Goal: Task Accomplishment & Management: Complete application form

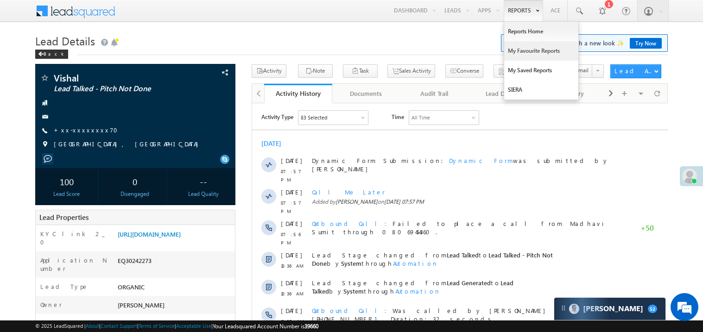
click at [517, 48] on link "My Favourite Reports" at bounding box center [541, 50] width 74 height 19
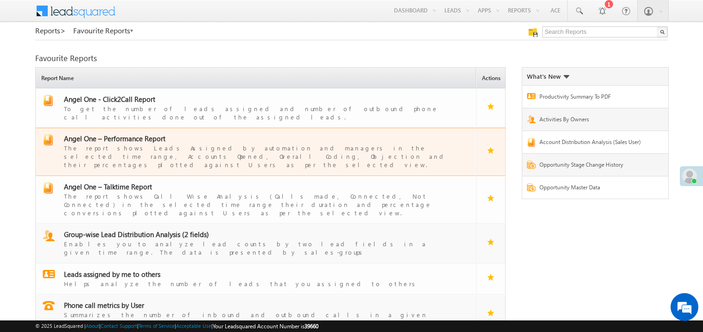
click at [128, 134] on span "Angel One – Performance Report" at bounding box center [114, 138] width 101 height 9
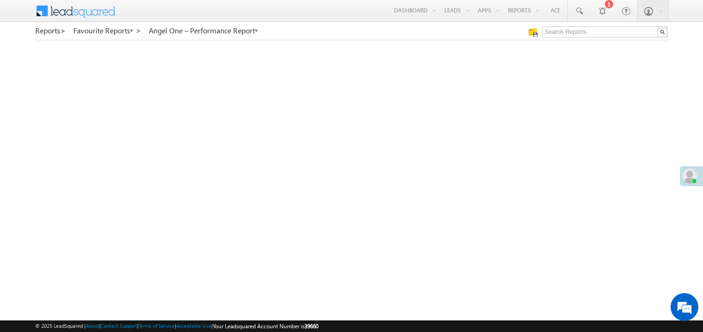
scroll to position [7, 0]
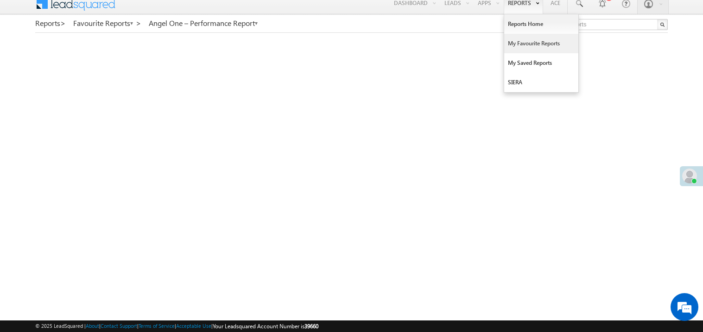
click at [518, 45] on link "My Favourite Reports" at bounding box center [541, 43] width 74 height 19
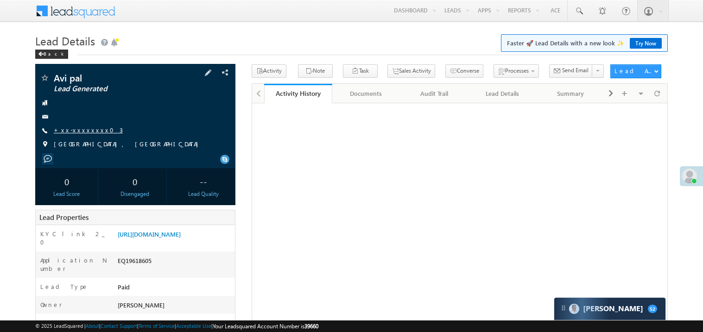
click at [81, 131] on link "+xx-xxxxxxxx03" at bounding box center [88, 130] width 69 height 8
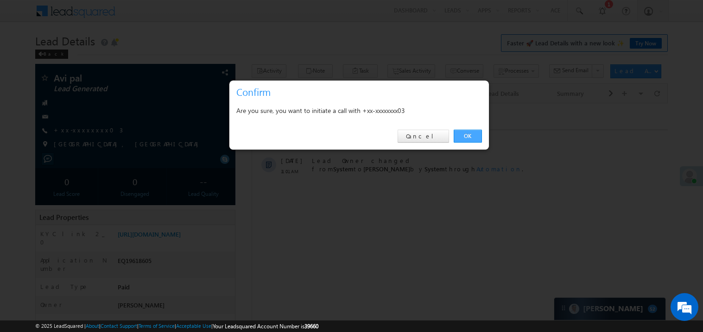
click at [467, 135] on link "OK" at bounding box center [468, 136] width 28 height 13
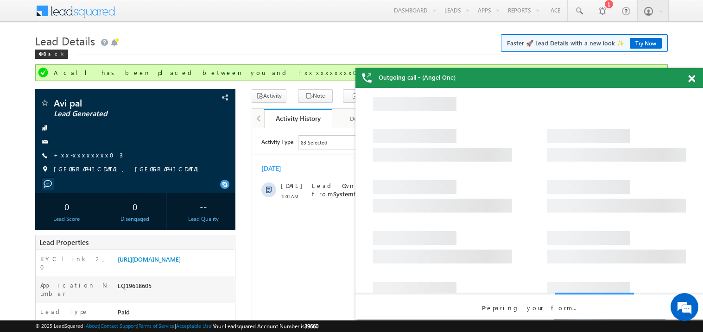
click at [692, 80] on span at bounding box center [691, 79] width 7 height 8
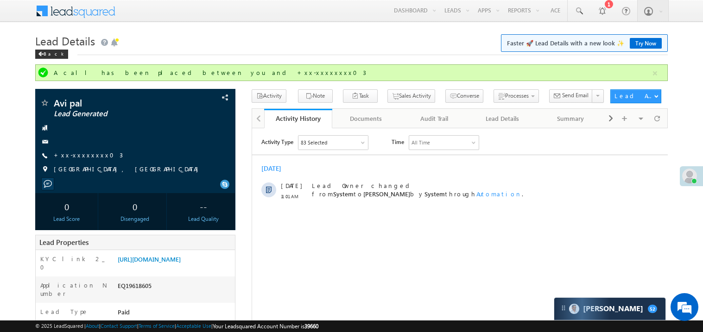
click at [306, 56] on div "Lead Details Faster 🚀 Lead Details with a new look ✨ Try Now Back" at bounding box center [351, 47] width 632 height 33
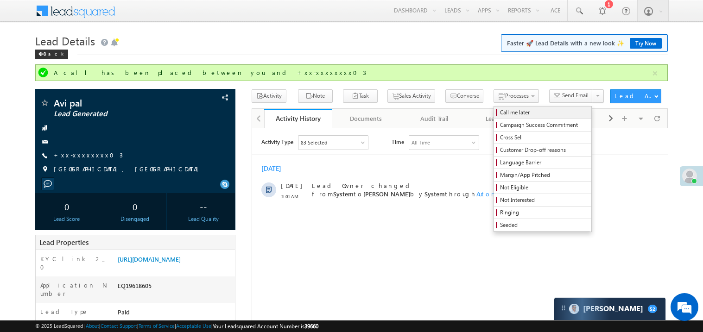
click at [500, 115] on span "Call me later" at bounding box center [544, 112] width 88 height 8
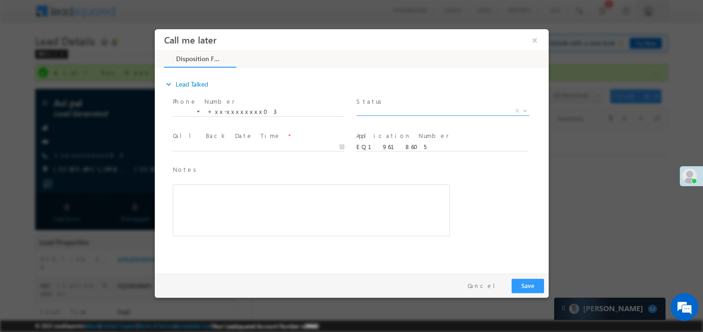
click at [382, 109] on span "X" at bounding box center [442, 110] width 173 height 9
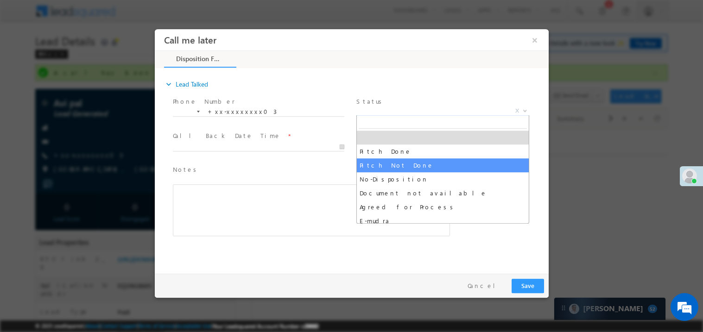
select select "Pitch Not Done"
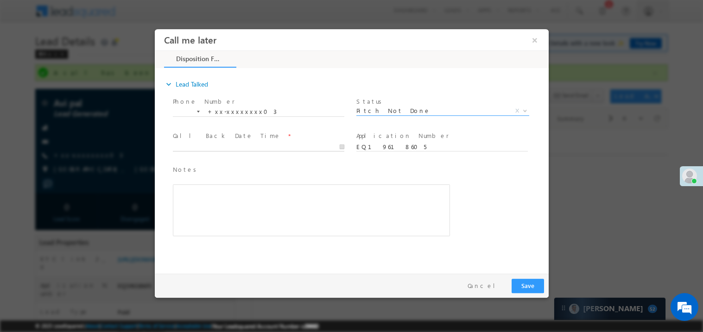
click at [192, 142] on input "text" at bounding box center [257, 146] width 171 height 9
type input "10/13/25 11:46 AM"
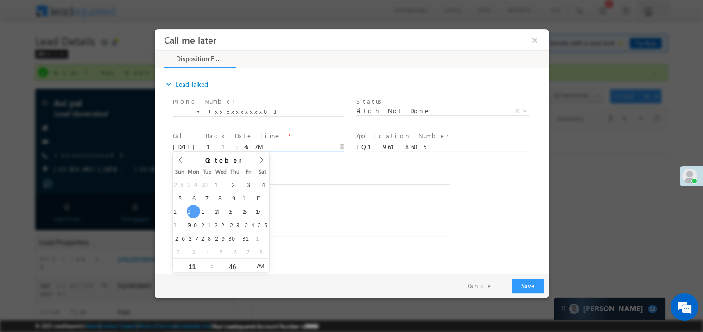
click at [323, 201] on div "Rich Text Editor, 40788eee-0fb2-11ec-a811-0adc8a9d82c2__tab1__section1__Notes__…" at bounding box center [310, 210] width 277 height 52
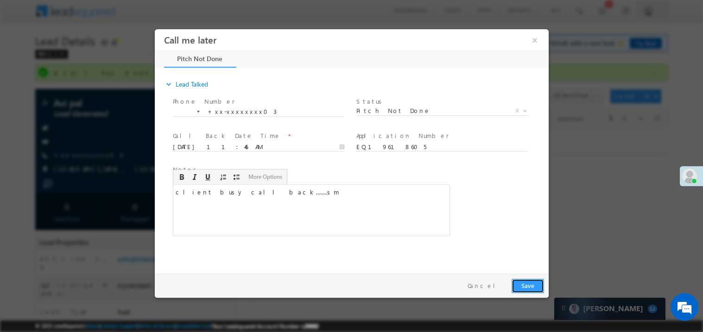
click at [526, 289] on button "Save" at bounding box center [527, 285] width 32 height 14
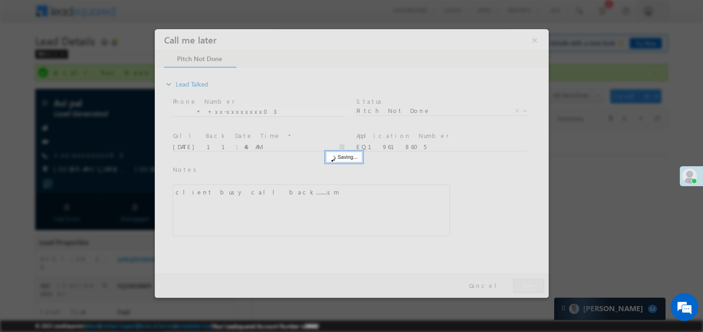
click at [526, 289] on div at bounding box center [351, 163] width 394 height 269
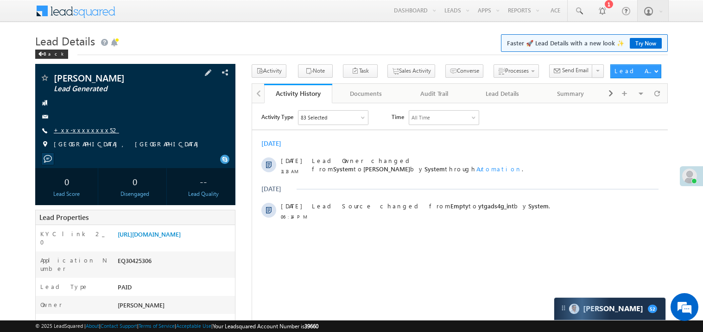
click at [84, 126] on link "+xx-xxxxxxxx52" at bounding box center [86, 130] width 65 height 8
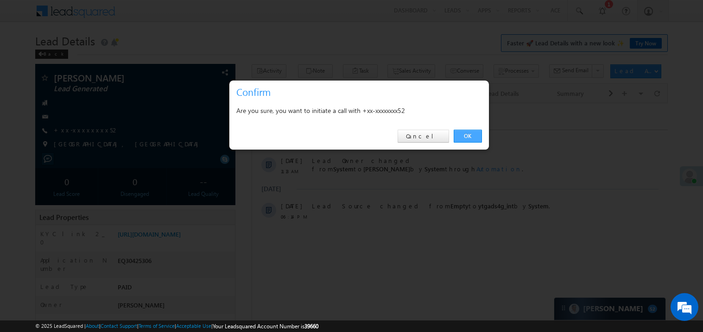
click at [464, 133] on link "OK" at bounding box center [468, 136] width 28 height 13
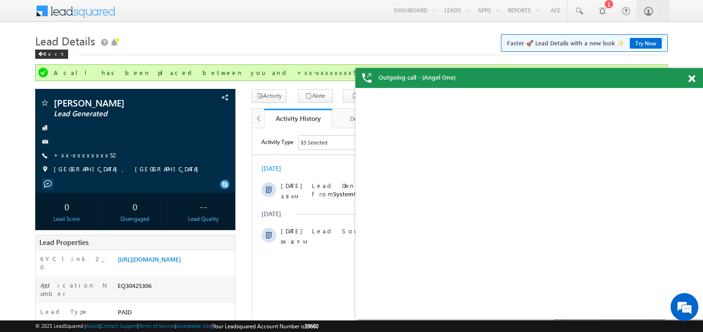
click at [694, 82] on span at bounding box center [691, 79] width 7 height 8
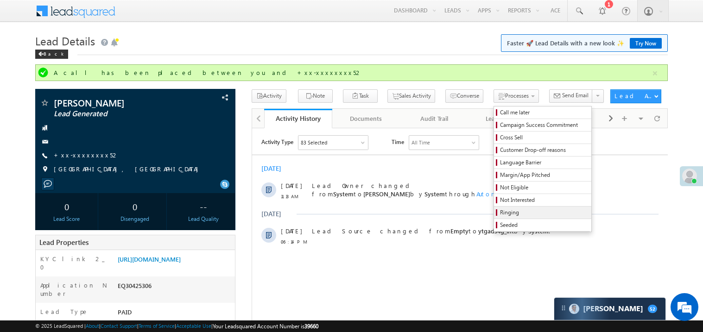
click at [503, 212] on span "Ringing" at bounding box center [544, 213] width 88 height 8
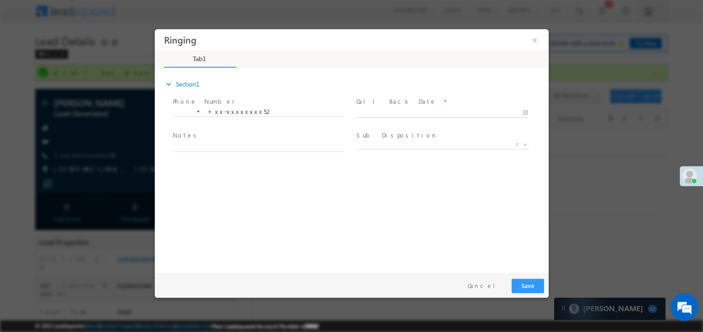
click at [371, 108] on input "text" at bounding box center [441, 112] width 171 height 9
type input "10/13/25 11:47 AM"
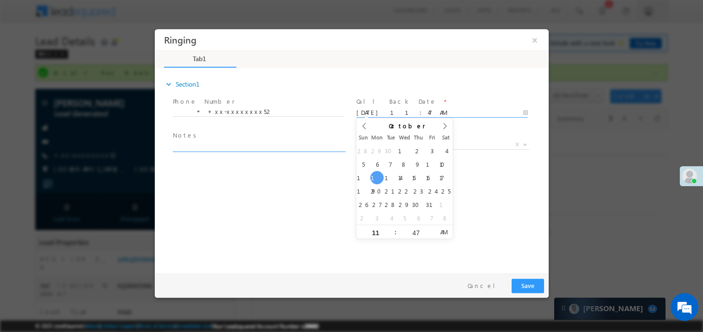
click at [222, 144] on textarea at bounding box center [257, 146] width 171 height 11
type textarea "ring"
click at [702, 242] on div at bounding box center [351, 166] width 703 height 332
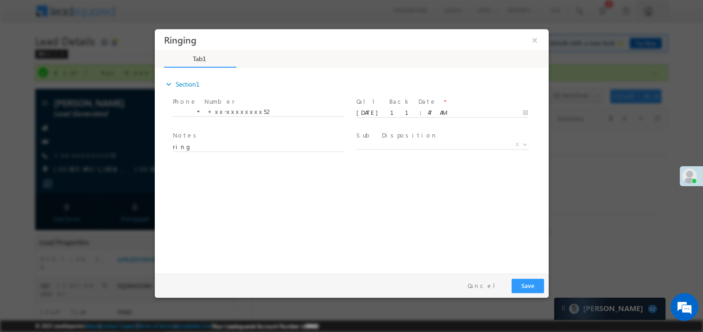
click at [375, 138] on label "Sub Disposition" at bounding box center [396, 135] width 81 height 9
click at [371, 146] on span "X" at bounding box center [442, 144] width 173 height 9
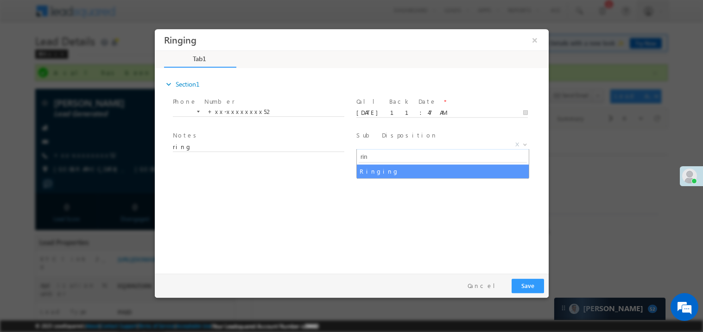
type input "ring"
select select "Ringing"
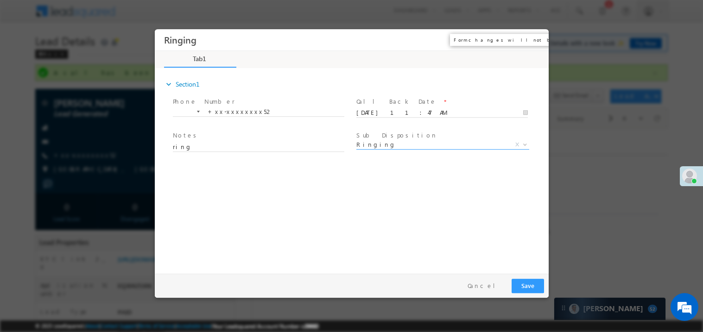
click at [534, 38] on button "×" at bounding box center [534, 39] width 16 height 17
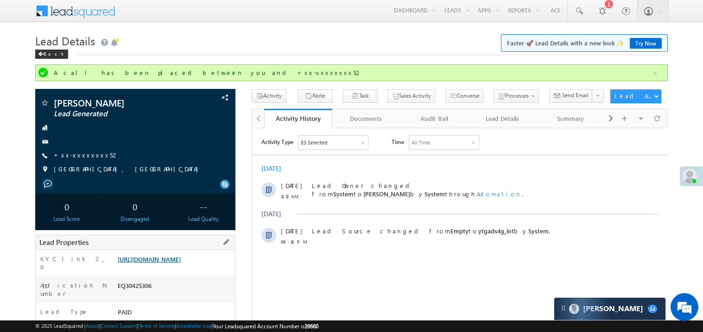
click at [175, 263] on link "https://angelbroking1-pk3em7sa.customui-test.leadsquared.com?leadId=696d15ca-9e…" at bounding box center [149, 259] width 63 height 8
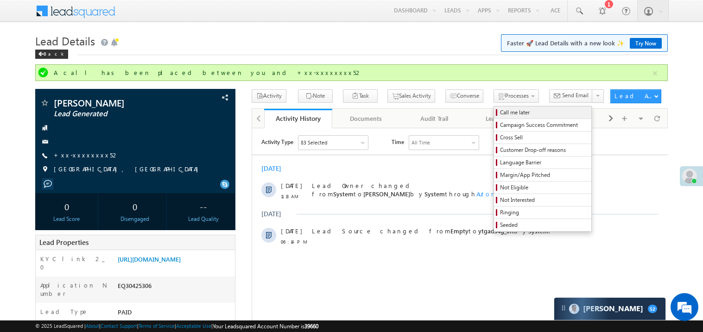
click at [500, 114] on span "Call me later" at bounding box center [544, 112] width 88 height 8
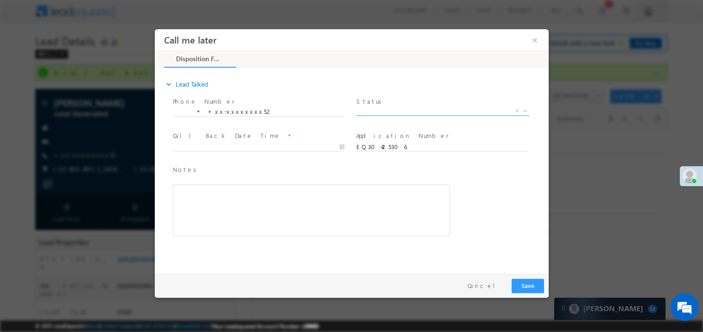
click at [395, 109] on span "X" at bounding box center [442, 110] width 173 height 9
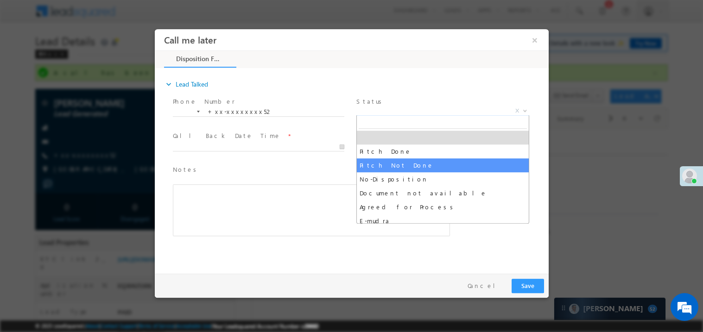
select select "Pitch Not Done"
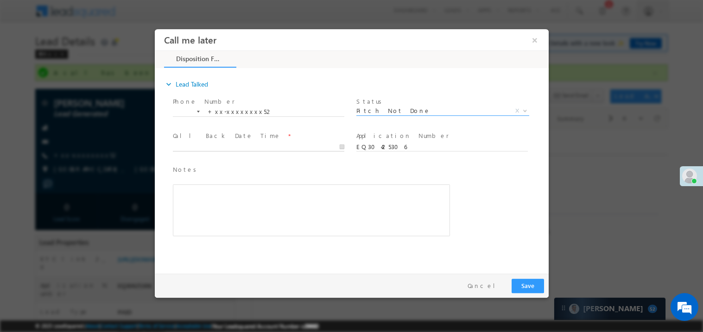
click at [221, 146] on body "Call me later ×" at bounding box center [351, 149] width 394 height 240
type input "10/13/25 11:49 AM"
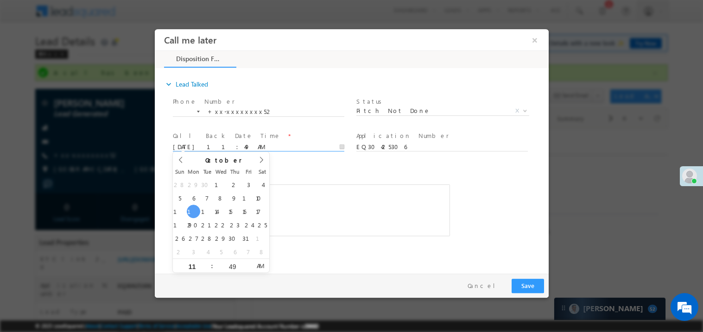
click at [331, 193] on div "Rich Text Editor, 40788eee-0fb2-11ec-a811-0adc8a9d82c2__tab1__section1__Notes__…" at bounding box center [310, 210] width 277 height 52
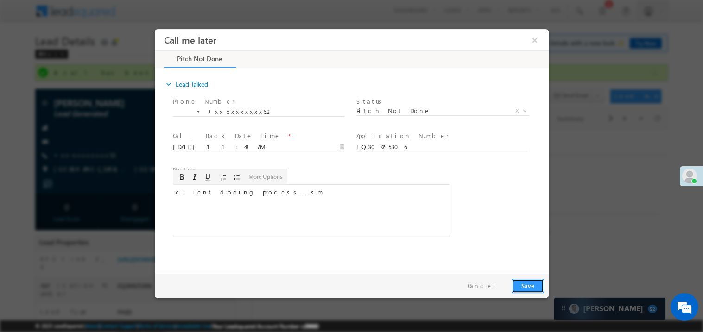
click at [526, 282] on button "Save" at bounding box center [527, 285] width 32 height 14
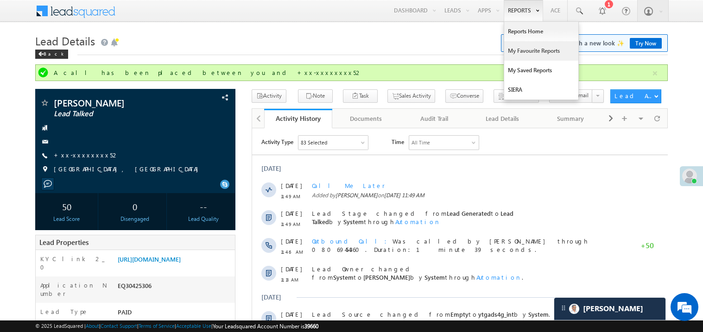
click at [520, 47] on link "My Favourite Reports" at bounding box center [541, 50] width 74 height 19
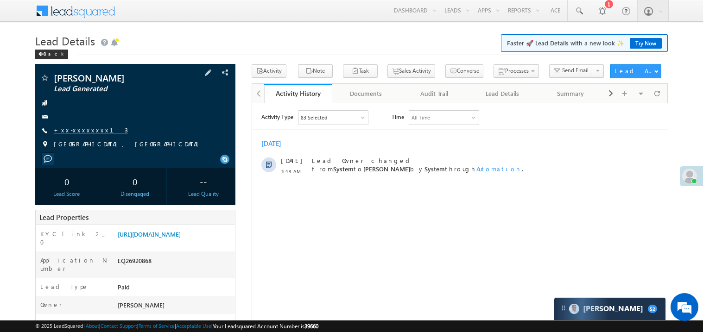
click at [86, 128] on link "+xx-xxxxxxxx13" at bounding box center [91, 130] width 74 height 8
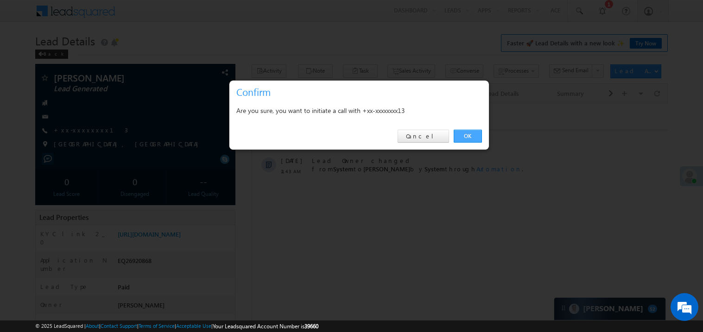
click at [470, 139] on link "OK" at bounding box center [468, 136] width 28 height 13
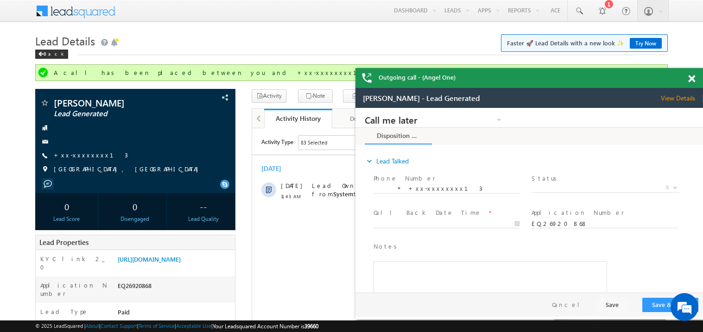
click at [692, 78] on span at bounding box center [691, 79] width 7 height 8
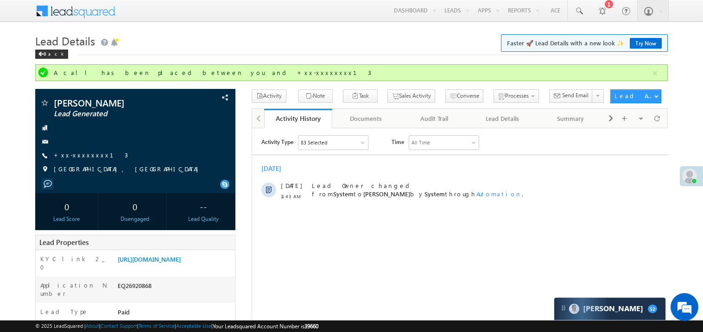
click at [195, 36] on h1 "Lead Details Faster 🚀 Lead Details with a new look ✨ Try Now" at bounding box center [351, 40] width 632 height 18
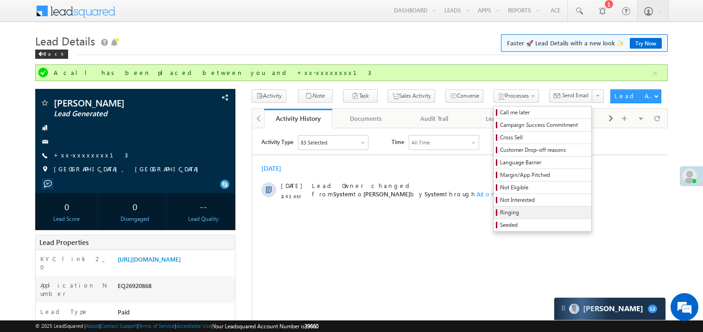
click at [506, 211] on span "Ringing" at bounding box center [544, 213] width 88 height 8
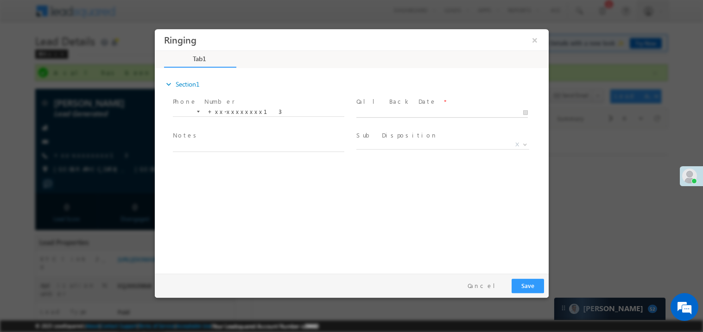
click at [369, 112] on body "Ringing ×" at bounding box center [351, 149] width 394 height 240
type input "10/13/25 11:53 AM"
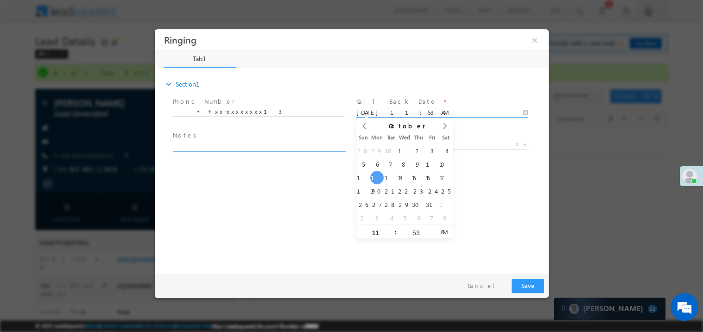
click at [230, 142] on textarea at bounding box center [257, 146] width 171 height 11
type textarea "ring"
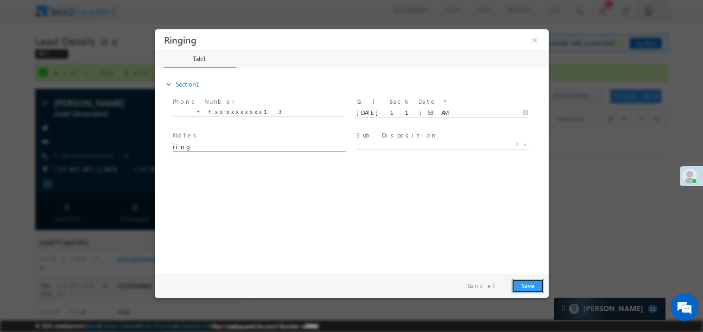
click at [527, 289] on button "Save" at bounding box center [527, 285] width 32 height 14
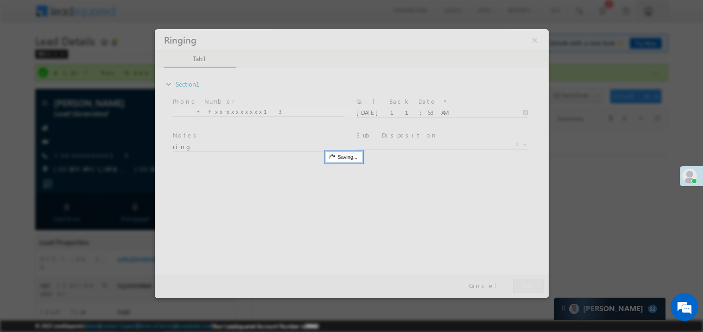
click at [527, 289] on div at bounding box center [351, 163] width 394 height 269
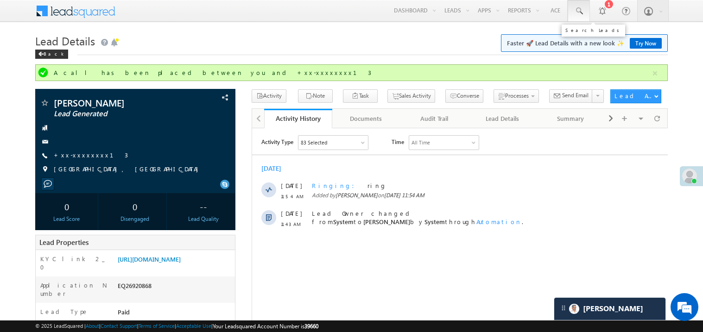
click at [580, 10] on span at bounding box center [578, 10] width 9 height 9
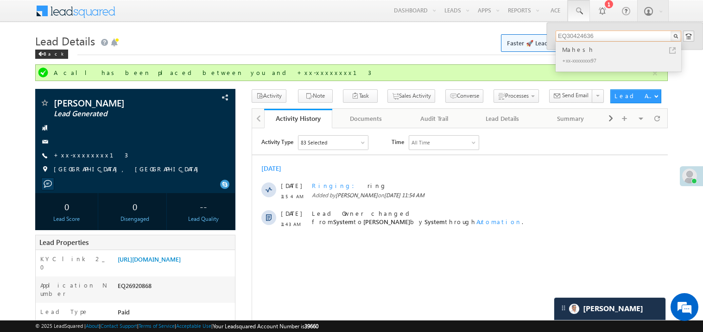
type input "EQ30424636"
click at [568, 51] on div "Mahesh" at bounding box center [622, 49] width 124 height 10
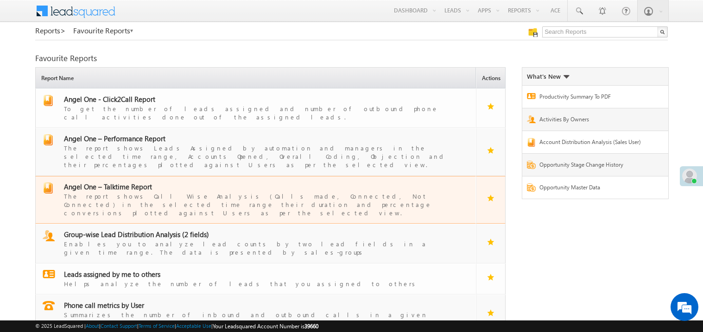
click at [116, 182] on span "Angel One – Talktime Report" at bounding box center [108, 186] width 88 height 9
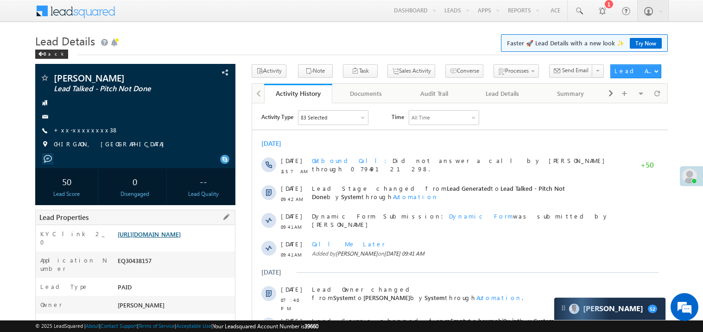
click at [160, 238] on link "[URL][DOMAIN_NAME]" at bounding box center [149, 234] width 63 height 8
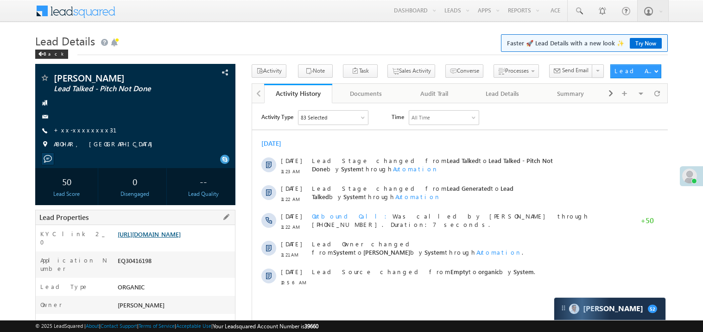
click at [157, 237] on link "[URL][DOMAIN_NAME]" at bounding box center [149, 234] width 63 height 8
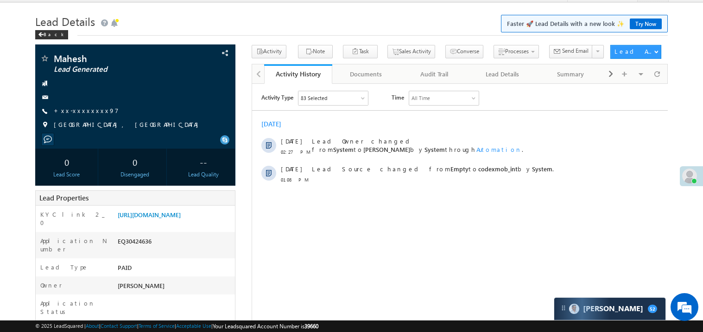
scroll to position [129, 0]
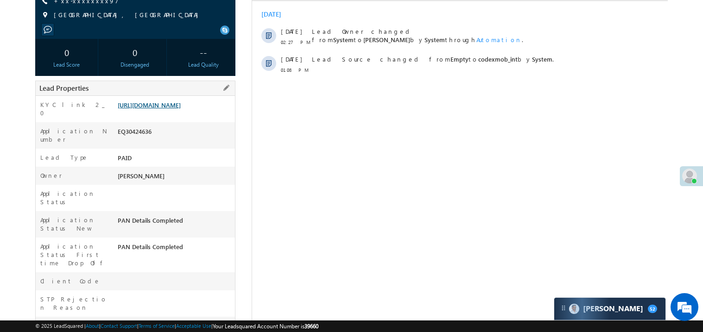
click at [181, 109] on link "[URL][DOMAIN_NAME]" at bounding box center [149, 105] width 63 height 8
